Goal: Transaction & Acquisition: Download file/media

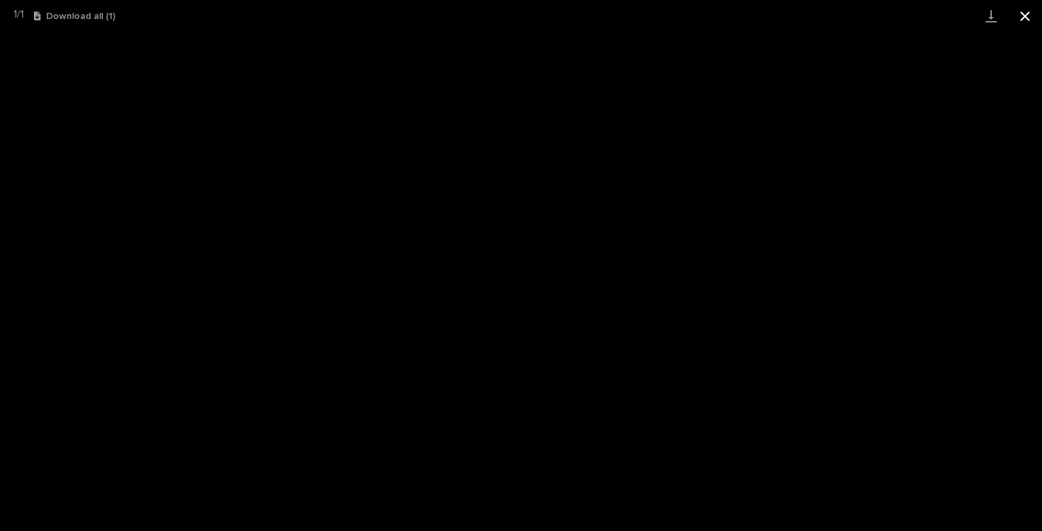
click at [1025, 16] on button "Close gallery" at bounding box center [1026, 16] width 34 height 32
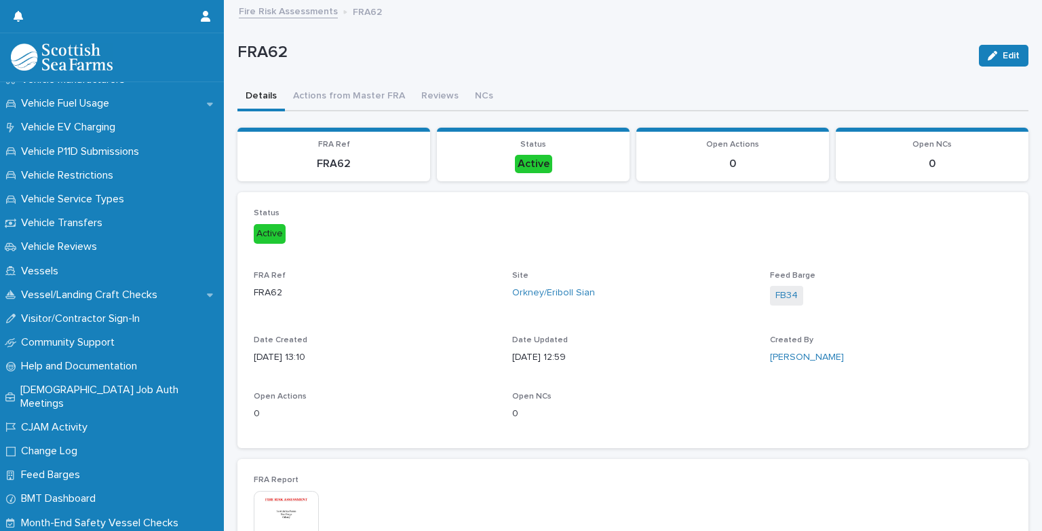
scroll to position [1127, 0]
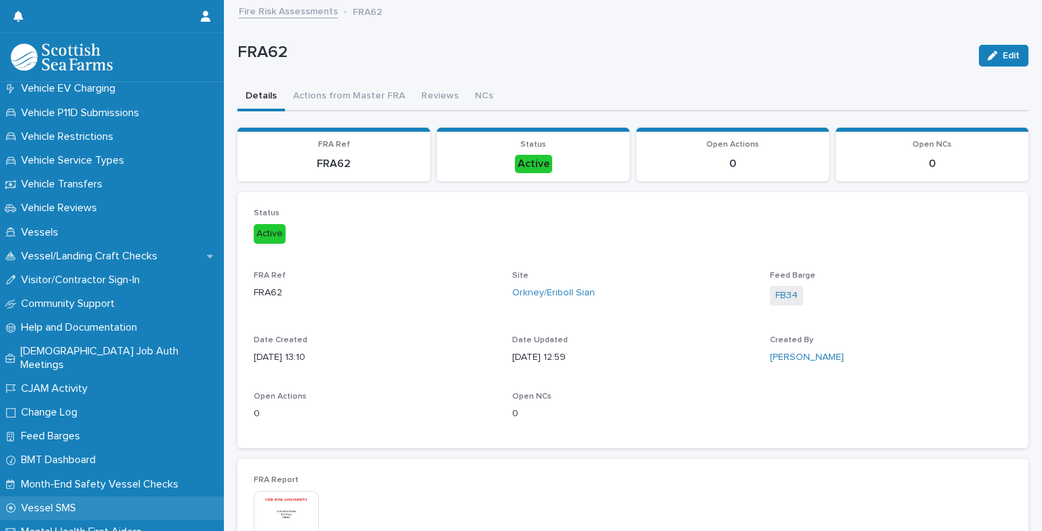
click at [71, 502] on p "Vessel SMS" at bounding box center [51, 508] width 71 height 13
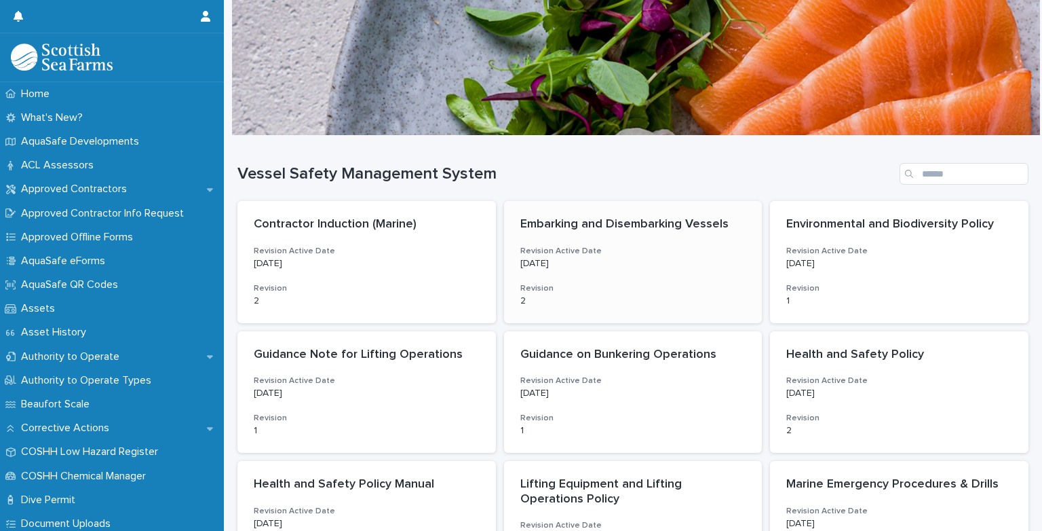
click at [599, 269] on div "Embarking and Disembarking Vessels Revision Active Date [DATE] Revision 2" at bounding box center [633, 262] width 259 height 122
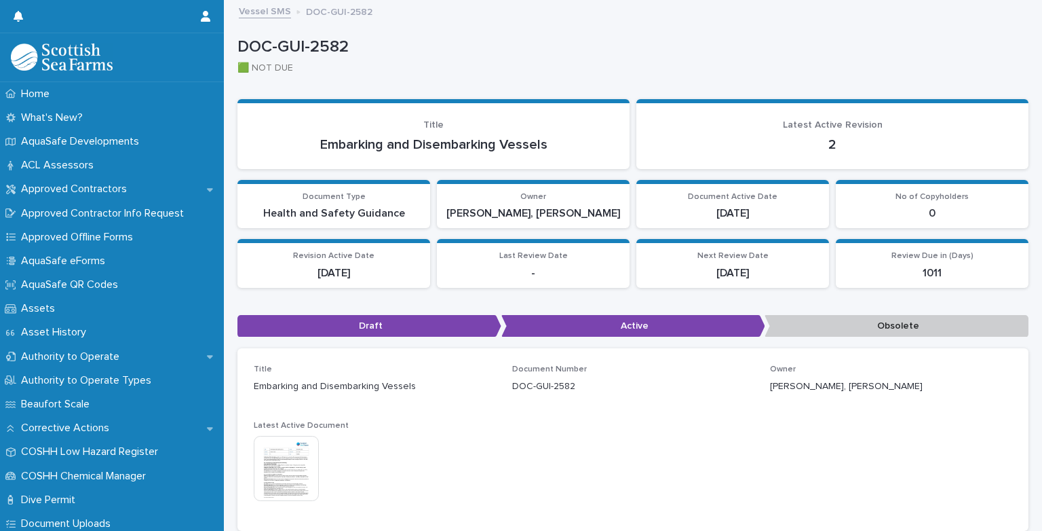
click at [290, 456] on img at bounding box center [286, 468] width 65 height 65
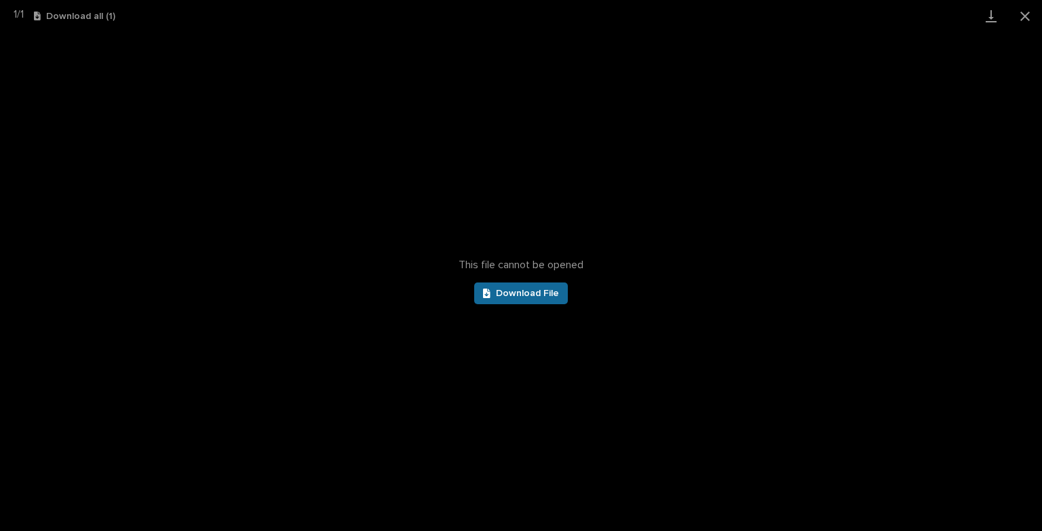
click at [519, 290] on span "Download File" at bounding box center [527, 293] width 63 height 10
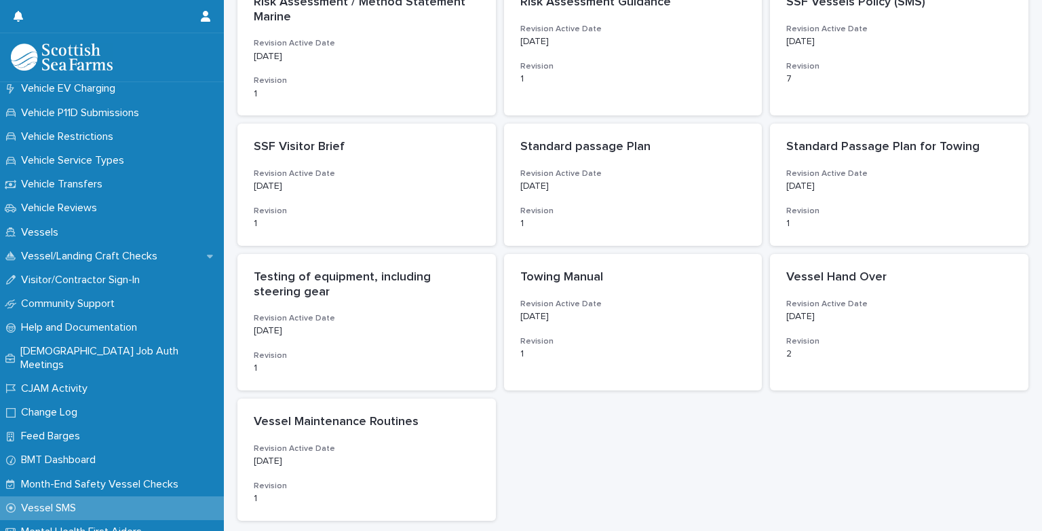
scroll to position [903, 0]
click at [899, 316] on p "[DATE]" at bounding box center [900, 315] width 226 height 12
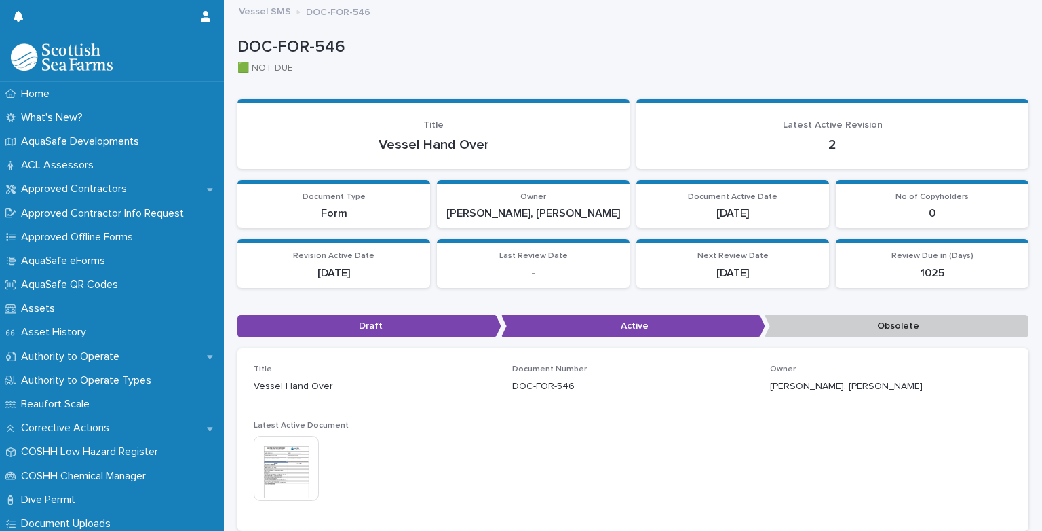
click at [293, 457] on img at bounding box center [286, 468] width 65 height 65
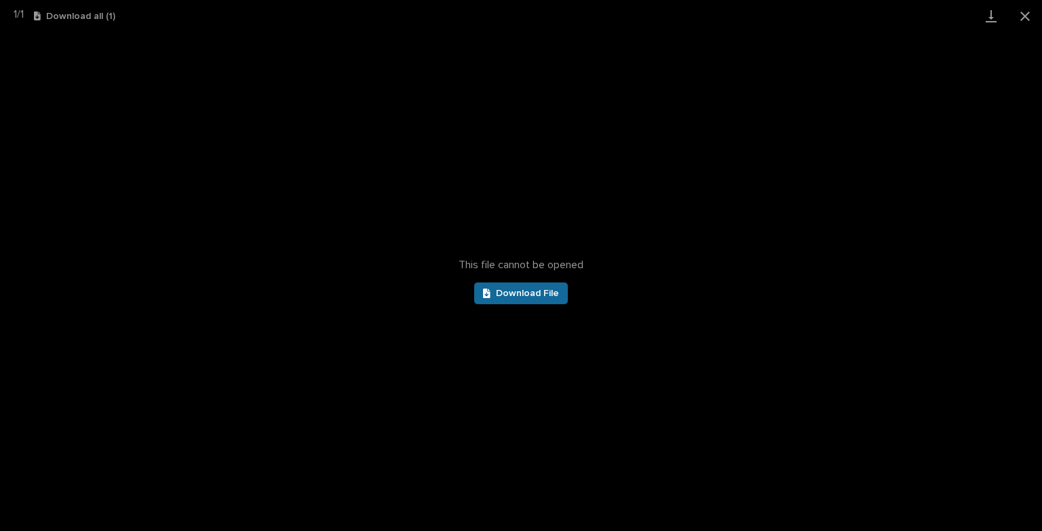
click at [543, 295] on span "Download File" at bounding box center [527, 293] width 63 height 10
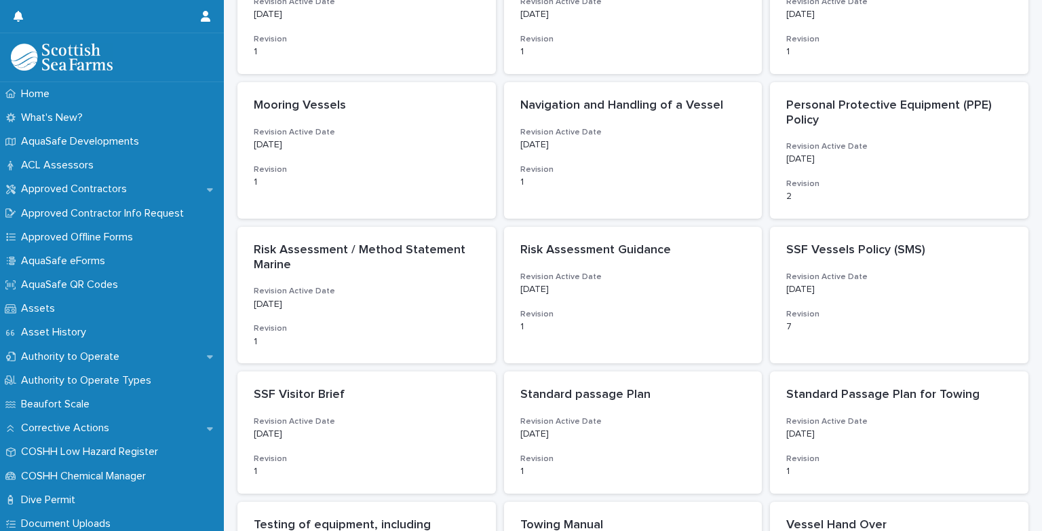
scroll to position [680, 0]
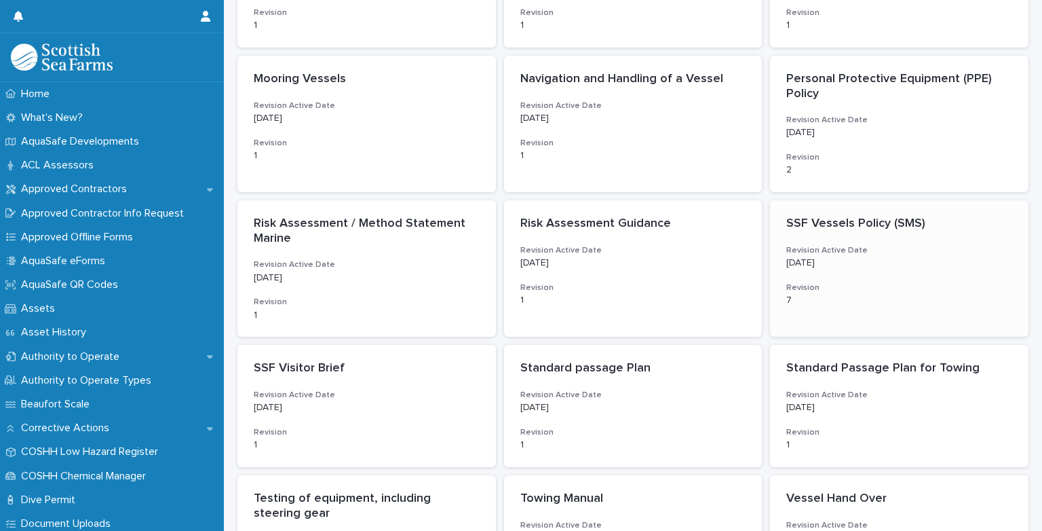
click at [862, 242] on div "SSF Vessels Policy (SMS) Revision Active Date [DATE] Revision 7" at bounding box center [899, 261] width 259 height 122
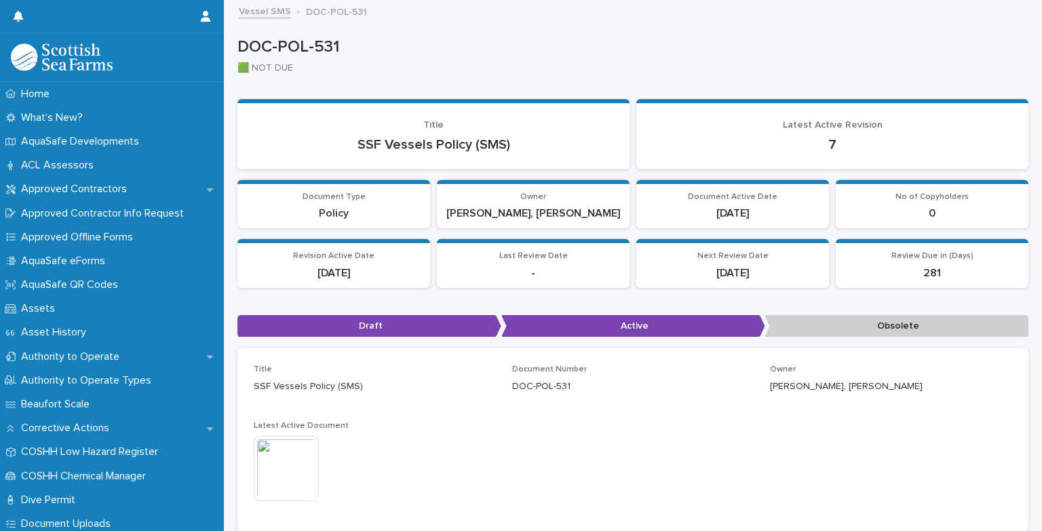
click at [282, 487] on img at bounding box center [286, 468] width 65 height 65
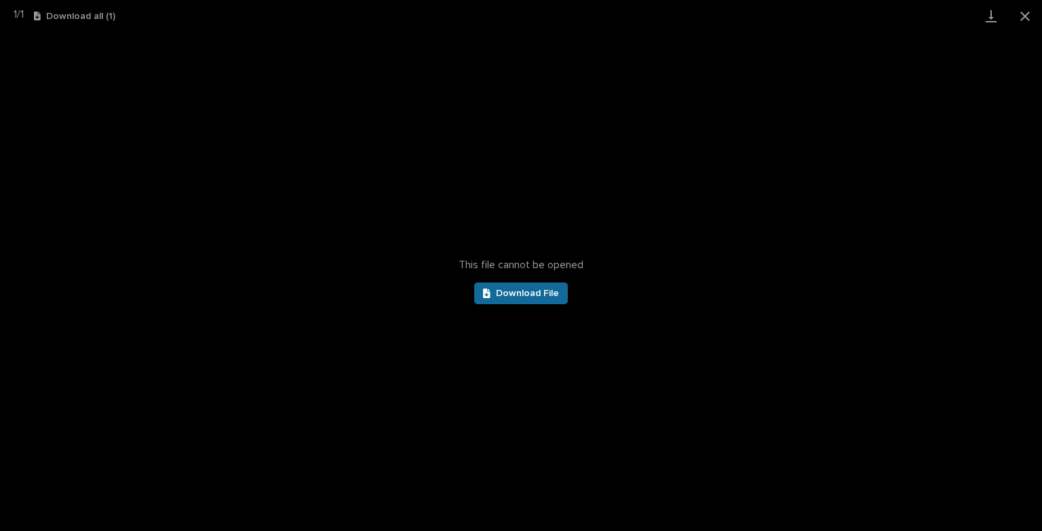
click at [523, 292] on span "Download File" at bounding box center [527, 293] width 63 height 10
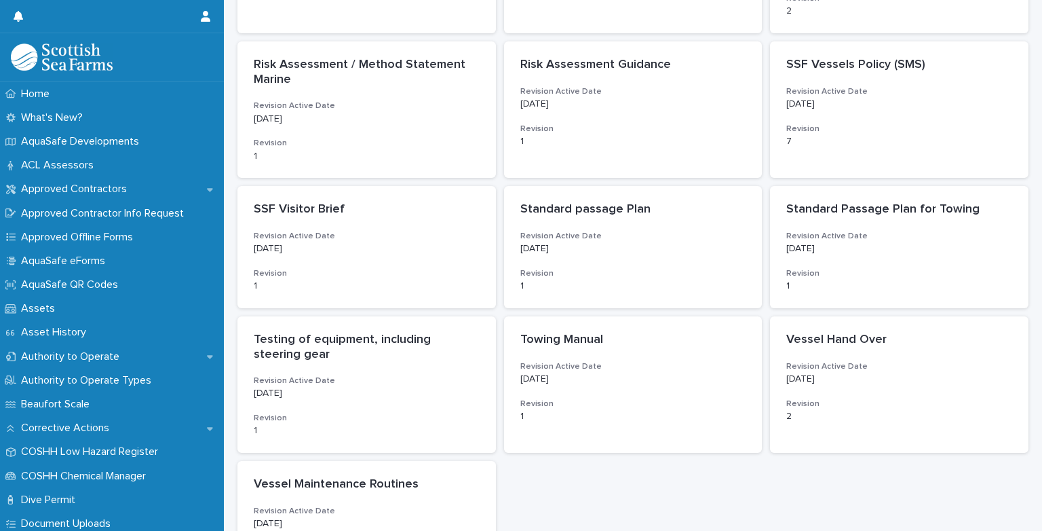
scroll to position [833, 0]
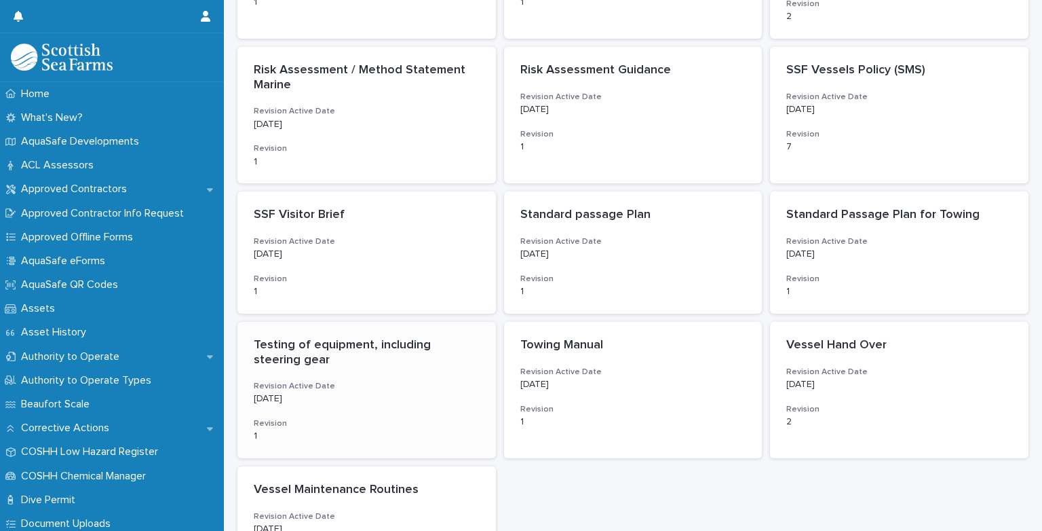
click at [379, 371] on div "Testing of equipment, including steering gear Revision Active Date [DATE] Revis…" at bounding box center [367, 390] width 259 height 136
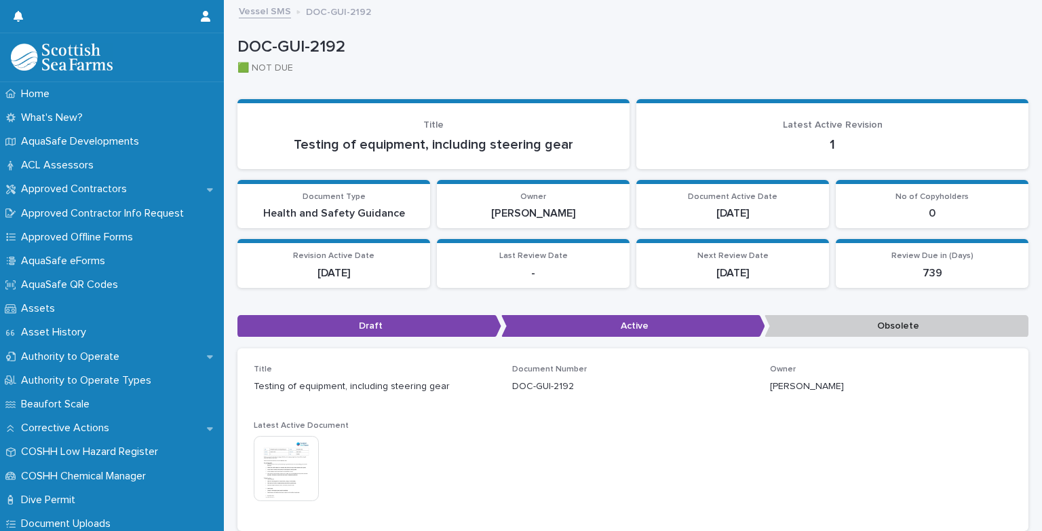
click at [308, 474] on img at bounding box center [286, 468] width 65 height 65
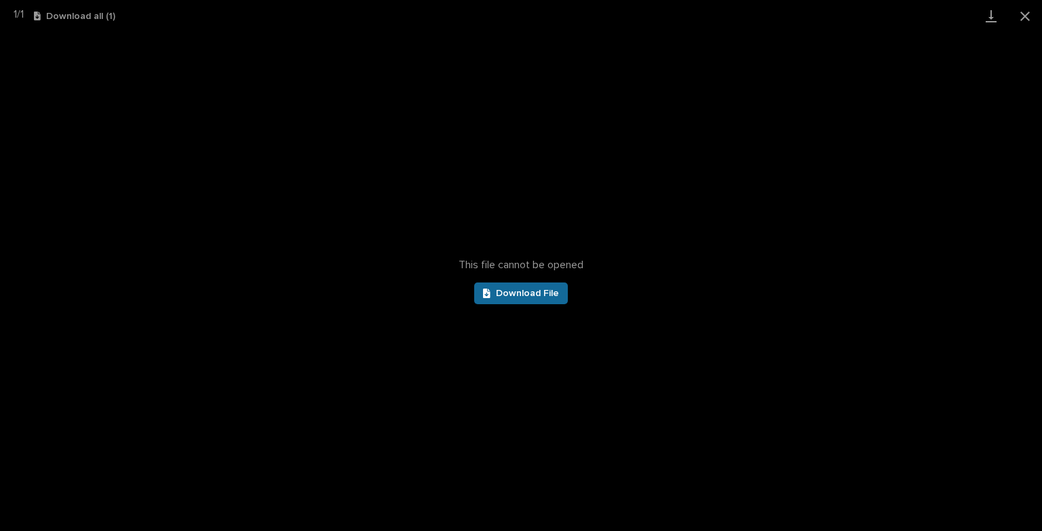
click at [516, 299] on link "Download File" at bounding box center [521, 293] width 94 height 22
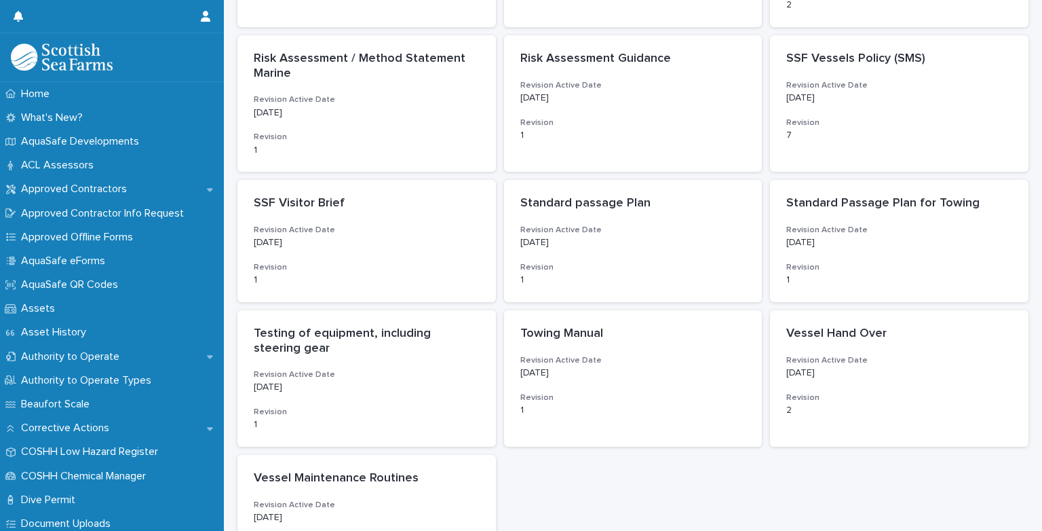
scroll to position [852, 0]
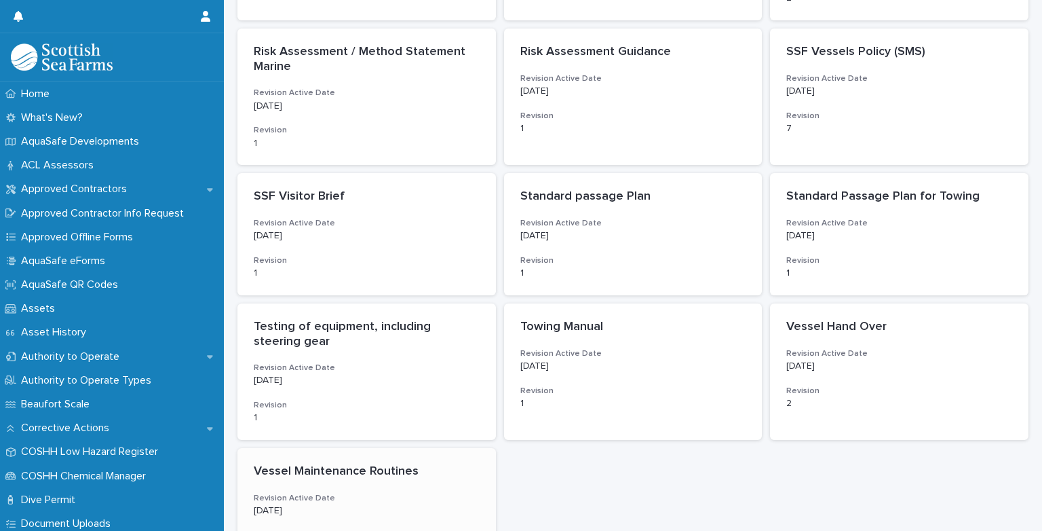
click at [360, 482] on div "Vessel Maintenance Routines Revision Active Date [DATE] Revision 1" at bounding box center [367, 509] width 259 height 122
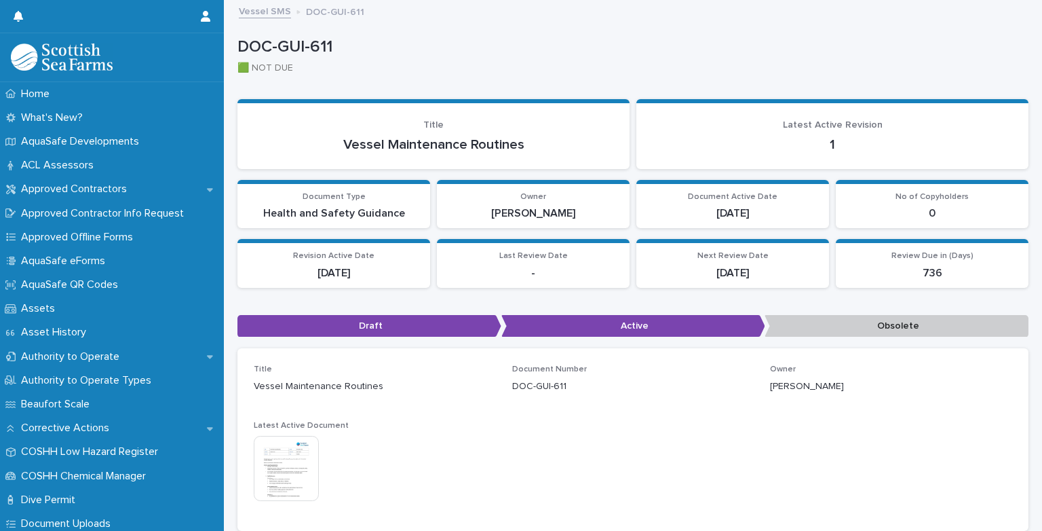
click at [315, 478] on img at bounding box center [286, 468] width 65 height 65
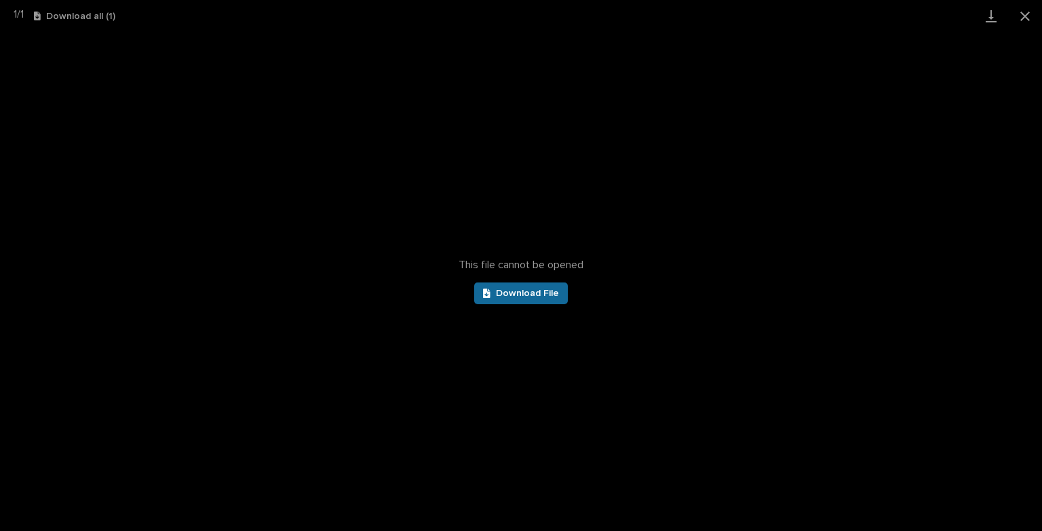
click at [514, 295] on span "Download File" at bounding box center [527, 293] width 63 height 10
click at [1023, 18] on button "Close gallery" at bounding box center [1026, 16] width 34 height 32
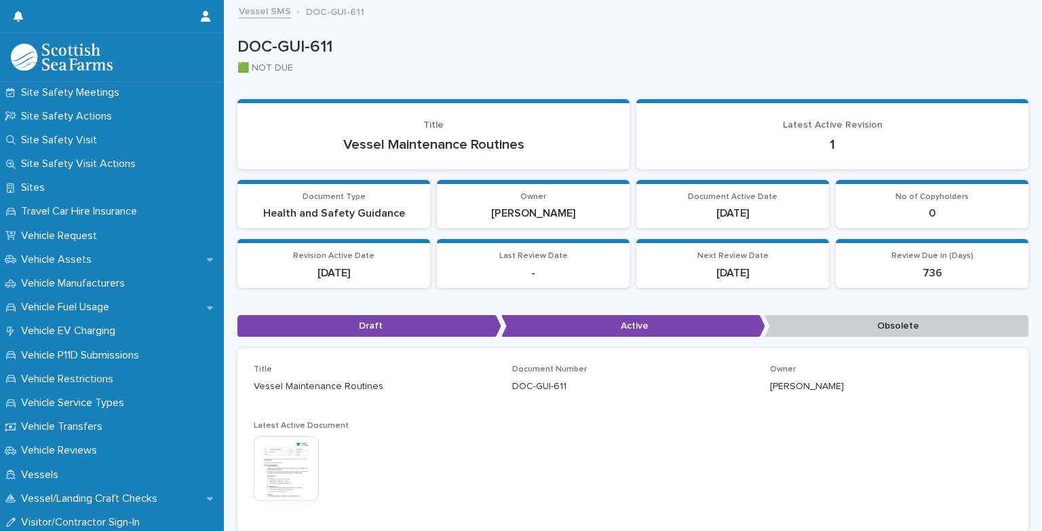
scroll to position [1127, 0]
